Goal: Navigation & Orientation: Find specific page/section

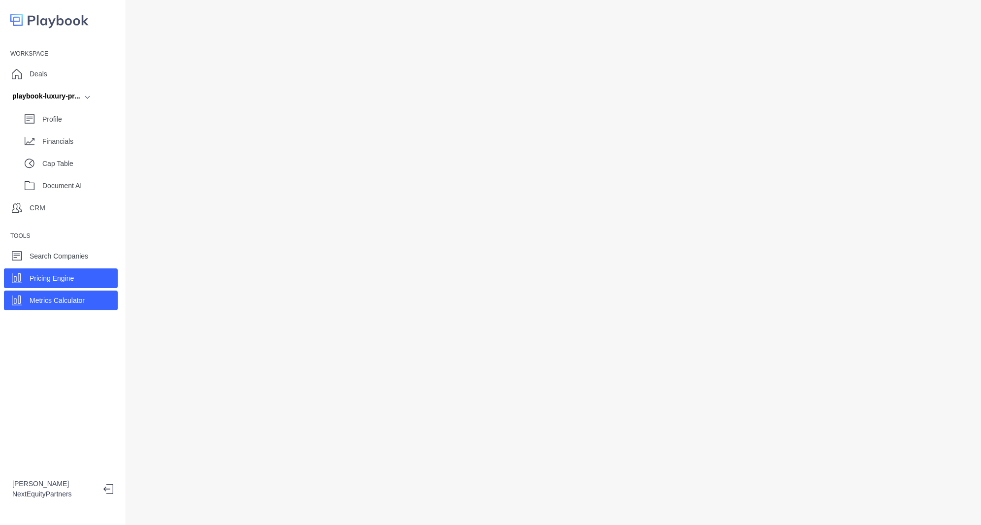
click at [47, 294] on div "Metrics Calculator" at bounding box center [57, 300] width 55 height 15
click at [49, 284] on div "Pricing Engine" at bounding box center [52, 278] width 44 height 15
click at [43, 308] on div "Metrics Calculator" at bounding box center [61, 301] width 114 height 20
click at [32, 382] on div "Workspace Deals playbook-luxury-pr... Profile Financials Cap Table Document AI …" at bounding box center [63, 262] width 126 height 525
